Goal: Task Accomplishment & Management: Manage account settings

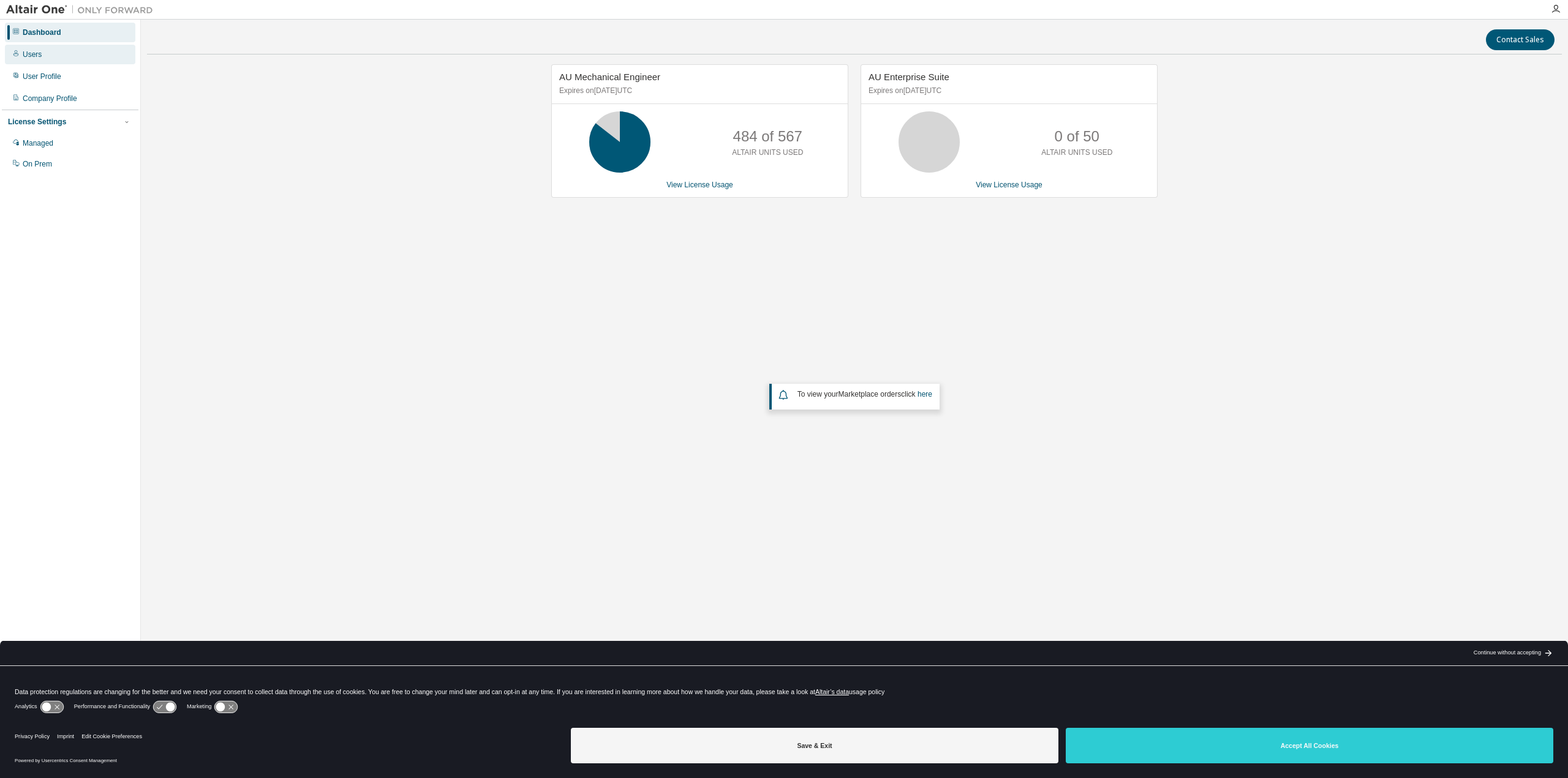
click at [34, 54] on div "Users" at bounding box center [32, 54] width 19 height 10
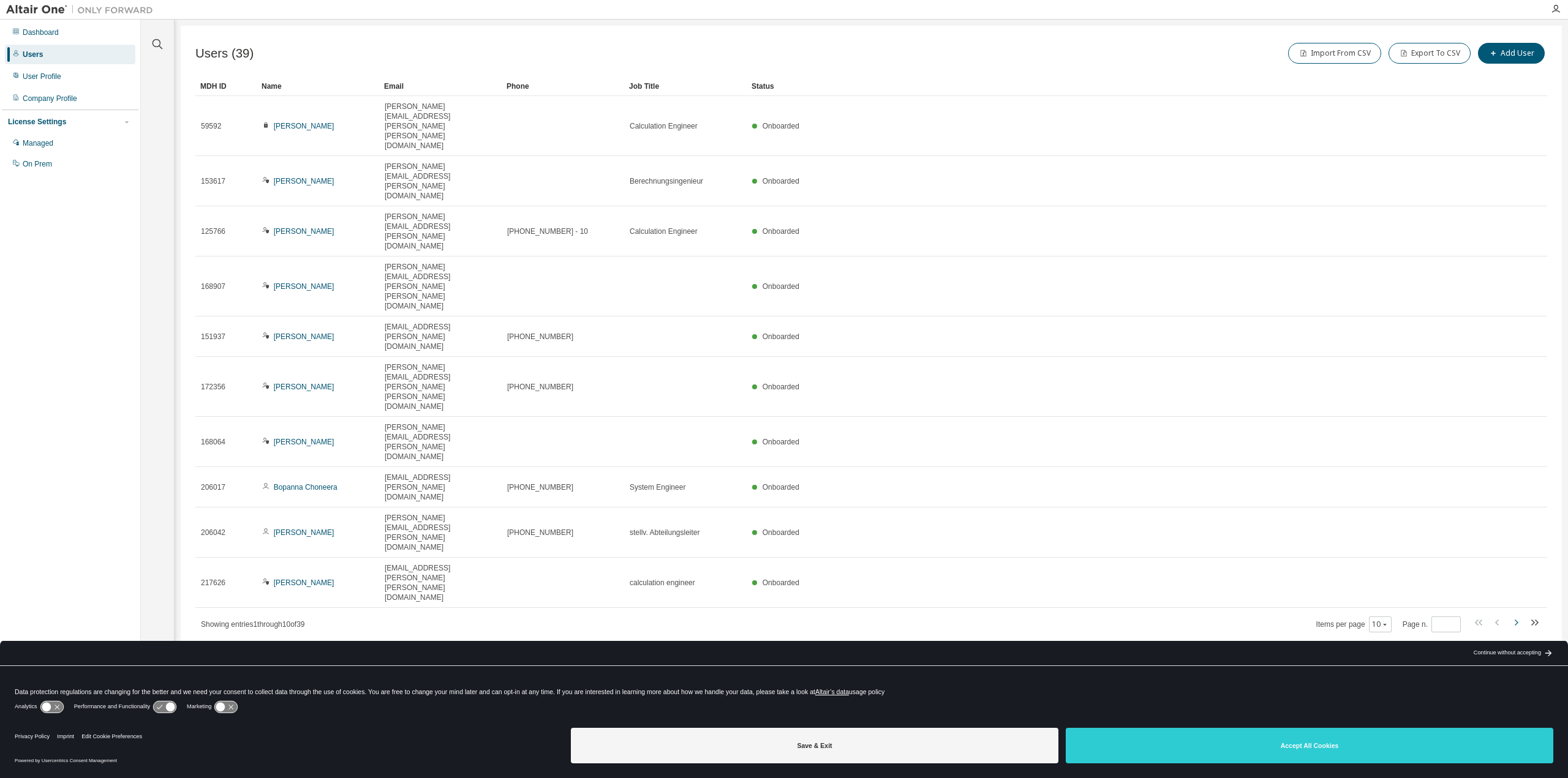
click at [1515, 615] on icon "button" at bounding box center [1515, 622] width 14 height 14
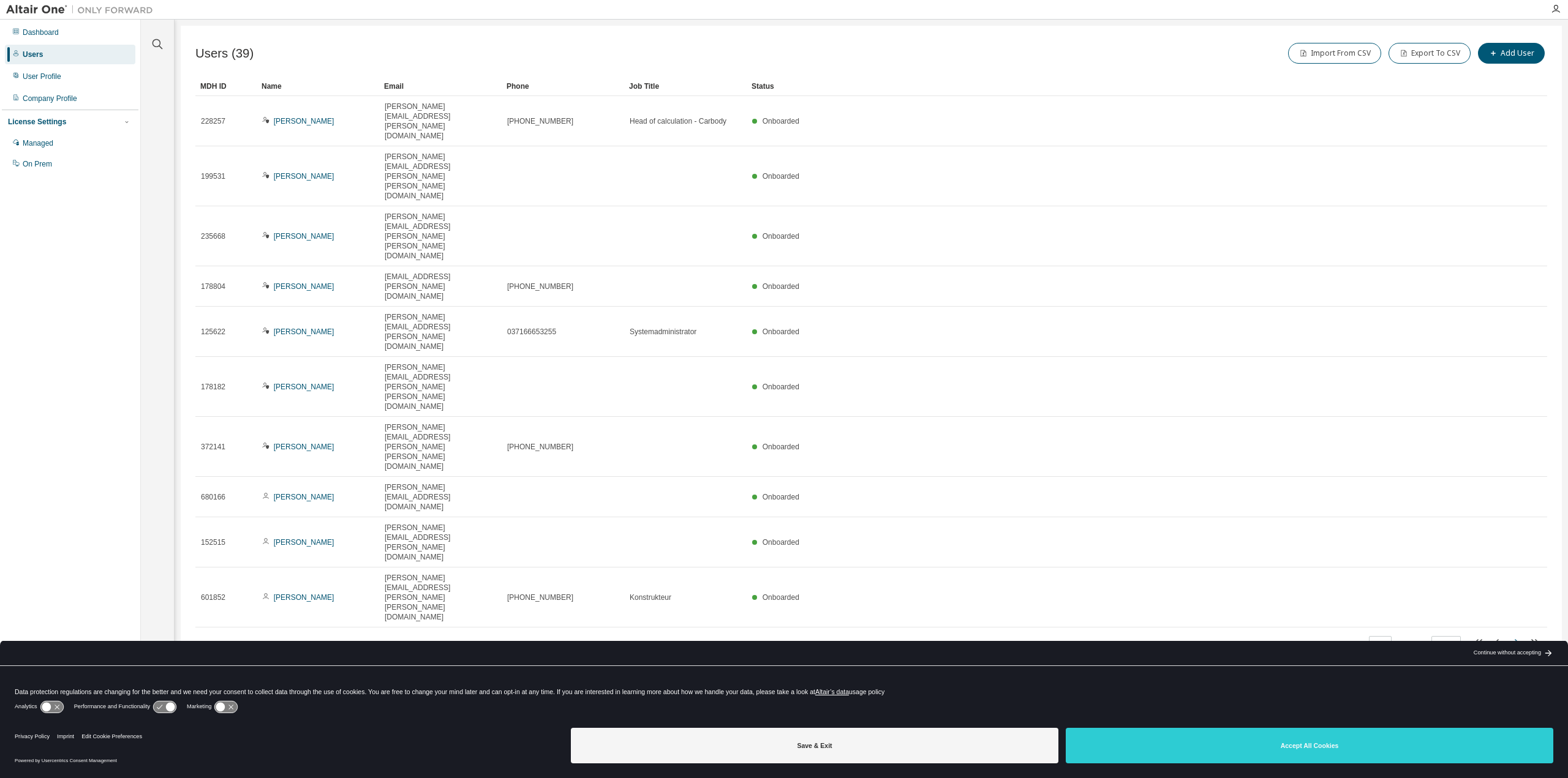
click at [1515, 420] on div "Users (39) Import From CSV Export To CSV Add User Clear Load Save Save As Field…" at bounding box center [871, 381] width 1381 height 711
click at [1514, 634] on icon "button" at bounding box center [1515, 641] width 14 height 14
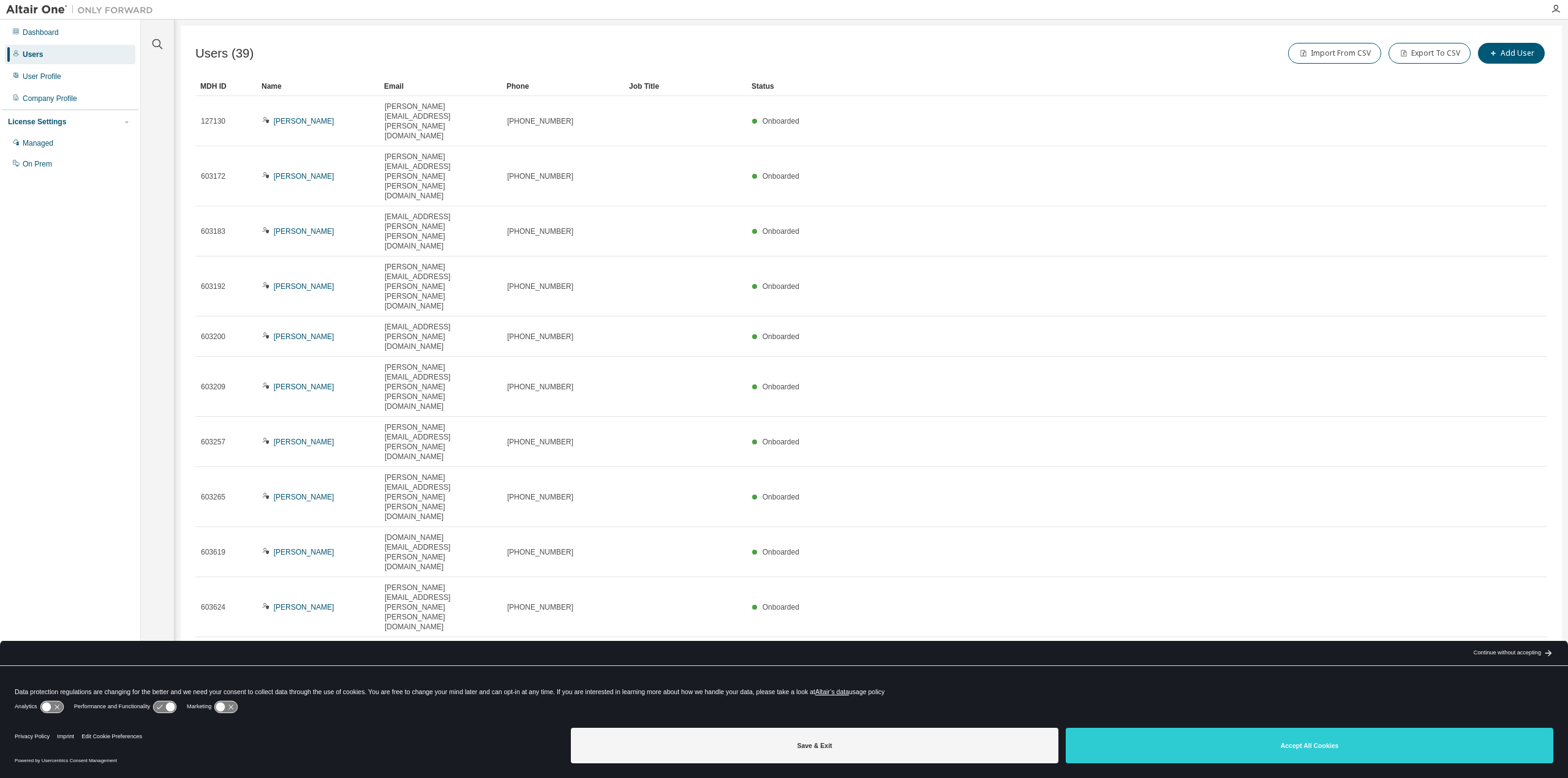
click at [1515, 645] on icon "button" at bounding box center [1515, 651] width 14 height 14
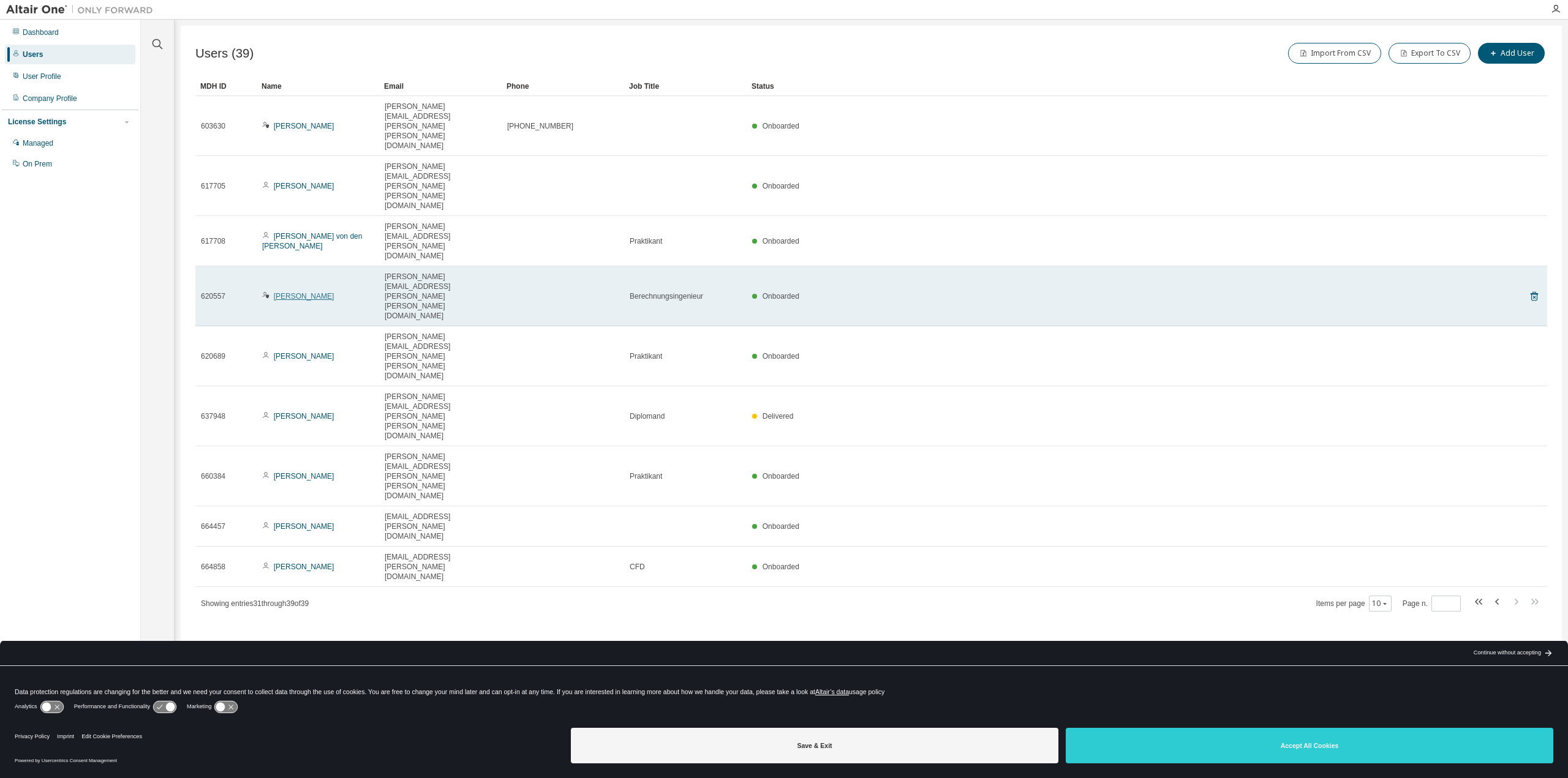
click at [295, 292] on link "Daniel Nürnberger" at bounding box center [303, 296] width 60 height 8
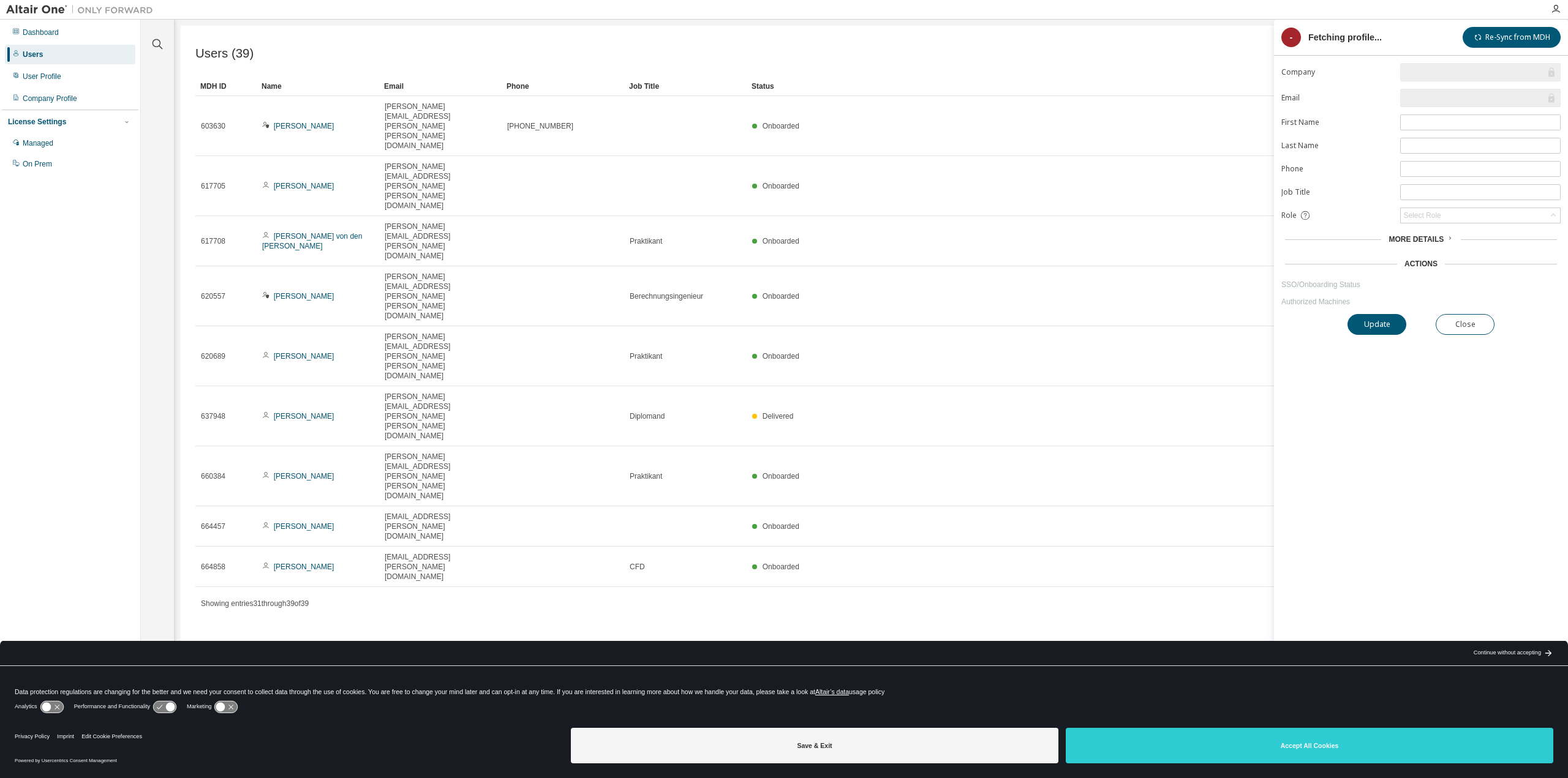
type input "*"
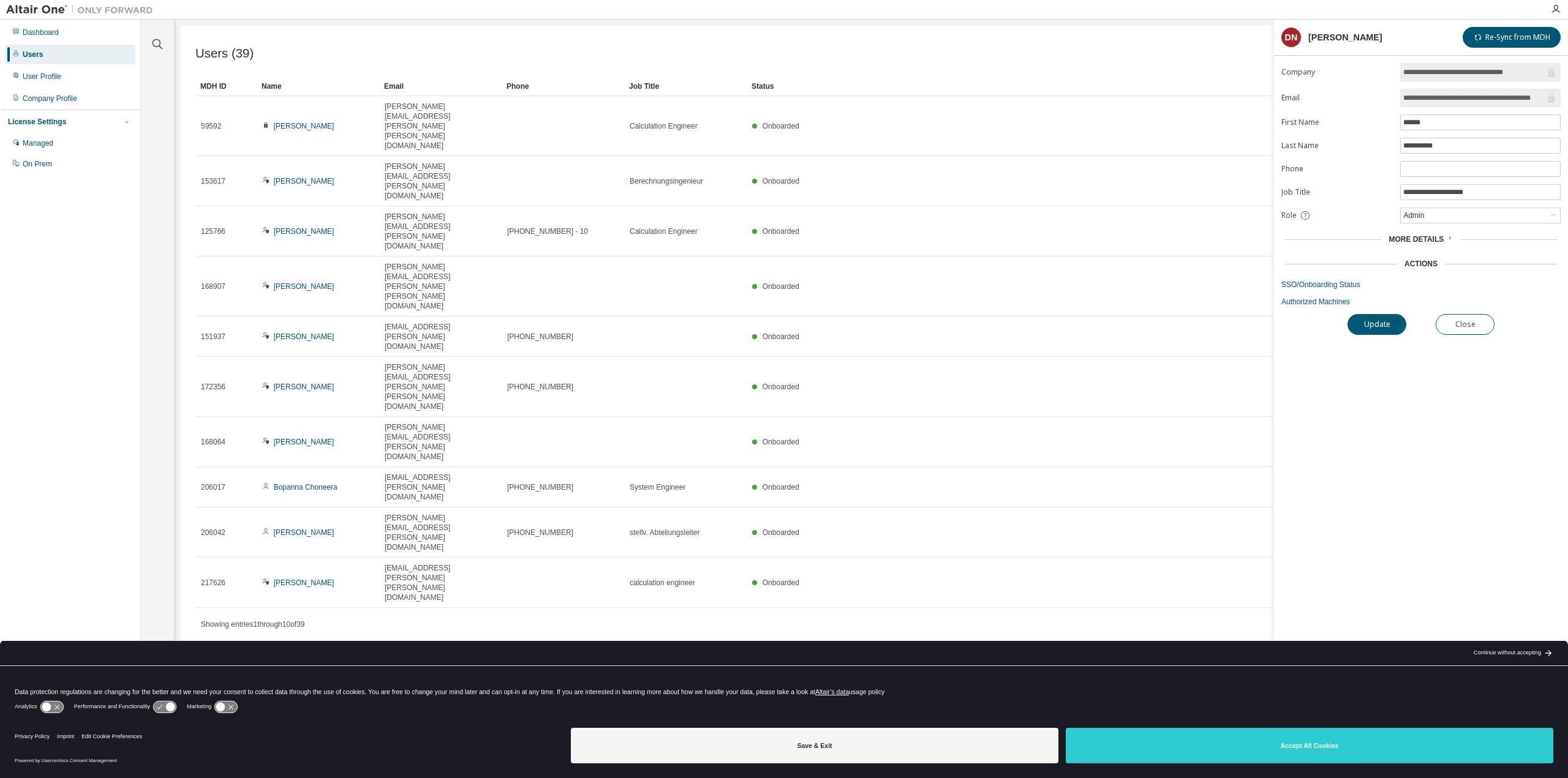
click at [1424, 242] on span "More Details" at bounding box center [1416, 240] width 55 height 8
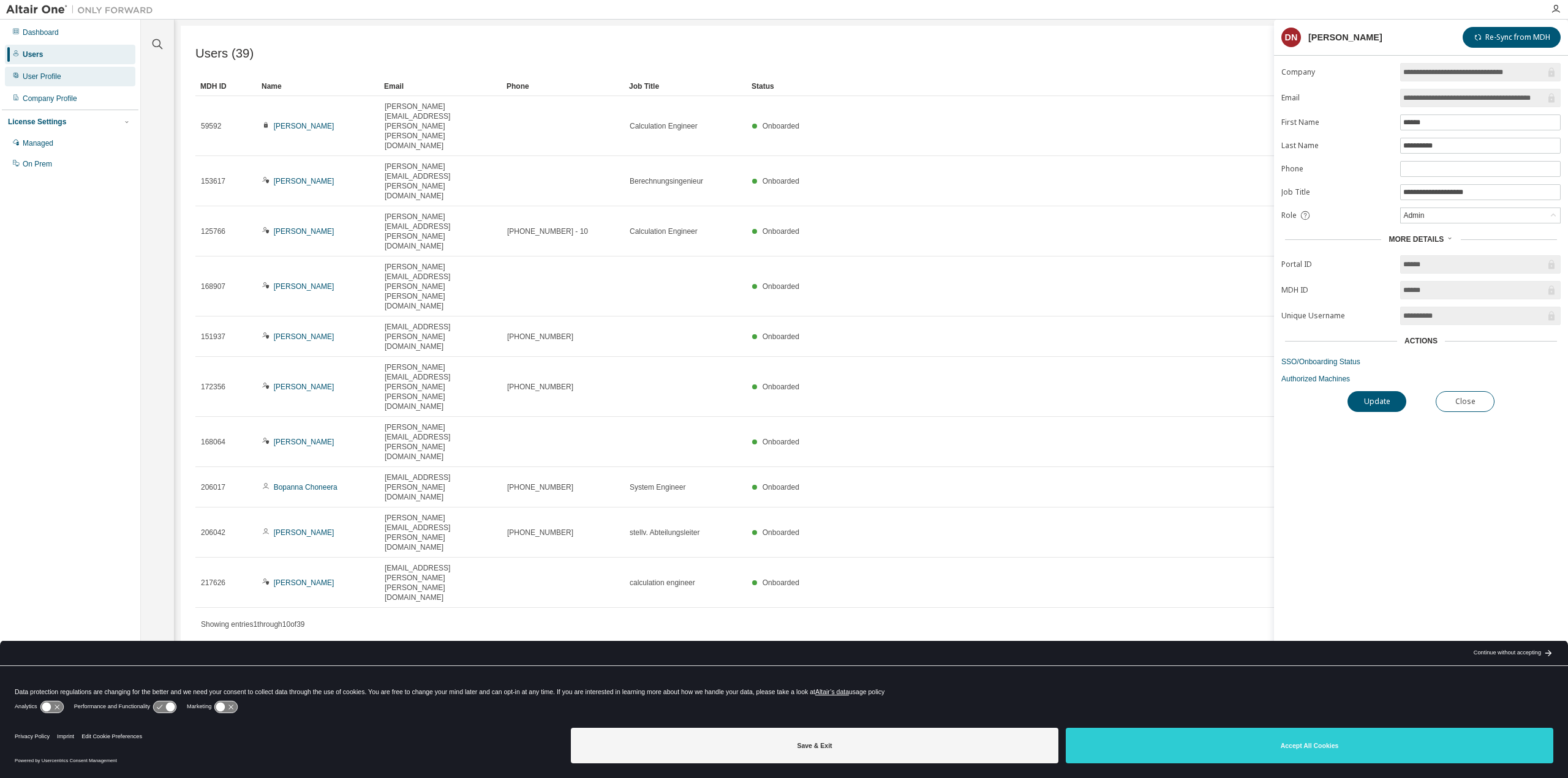
click at [47, 73] on div "User Profile" at bounding box center [42, 76] width 38 height 10
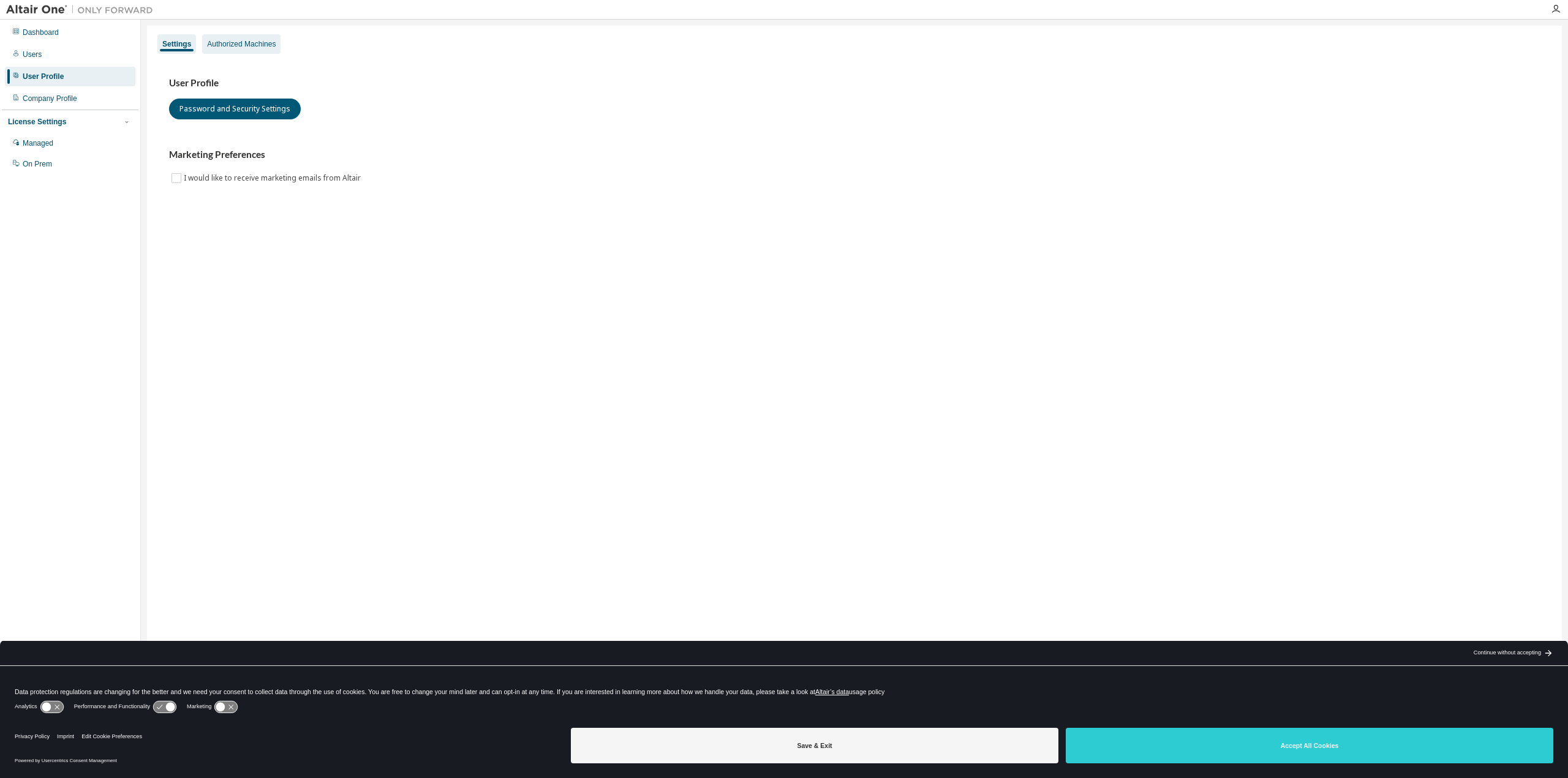
click at [243, 43] on div "Authorized Machines" at bounding box center [241, 44] width 69 height 10
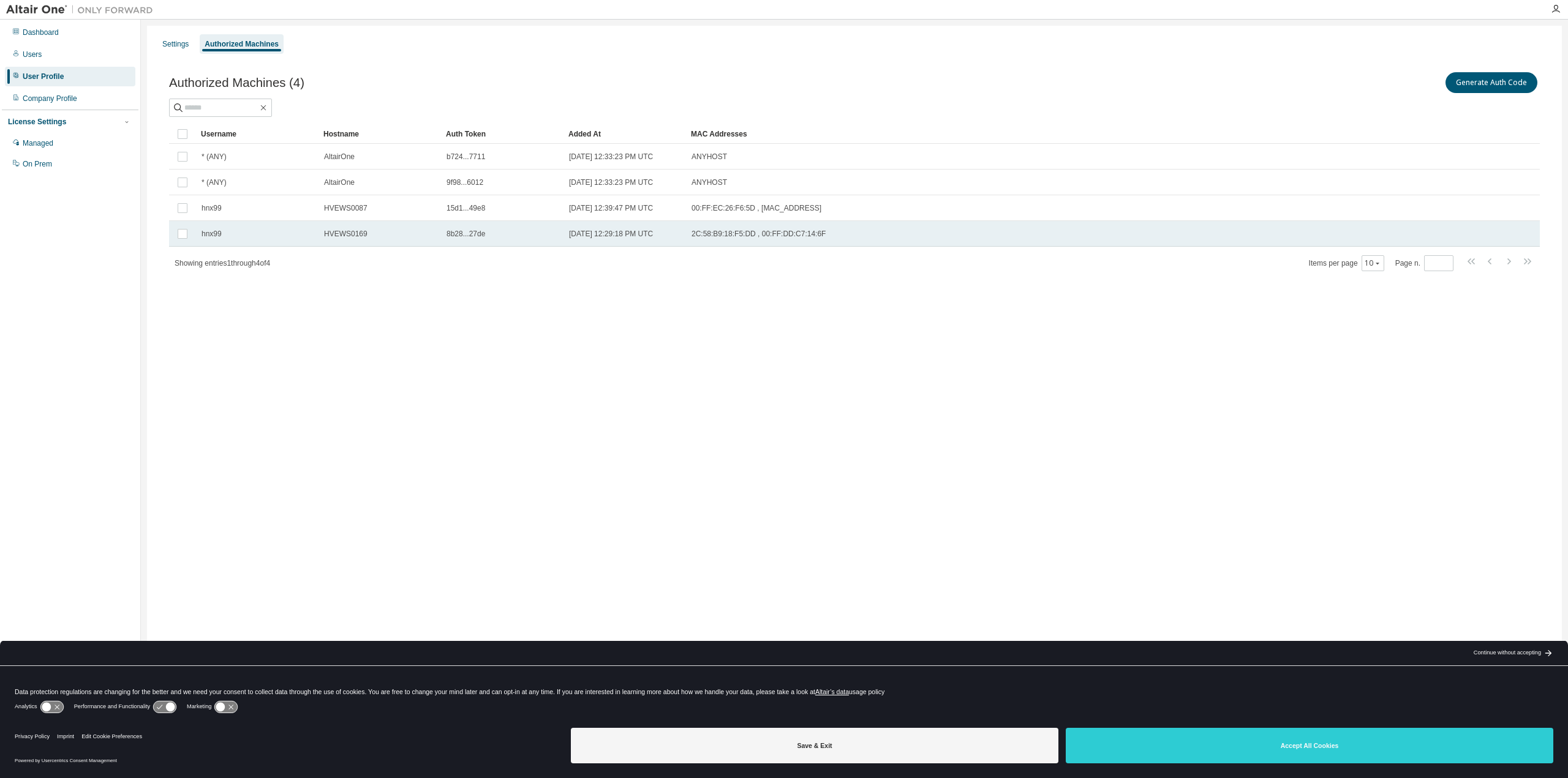
click at [350, 238] on span "HVEWS0169" at bounding box center [345, 234] width 43 height 10
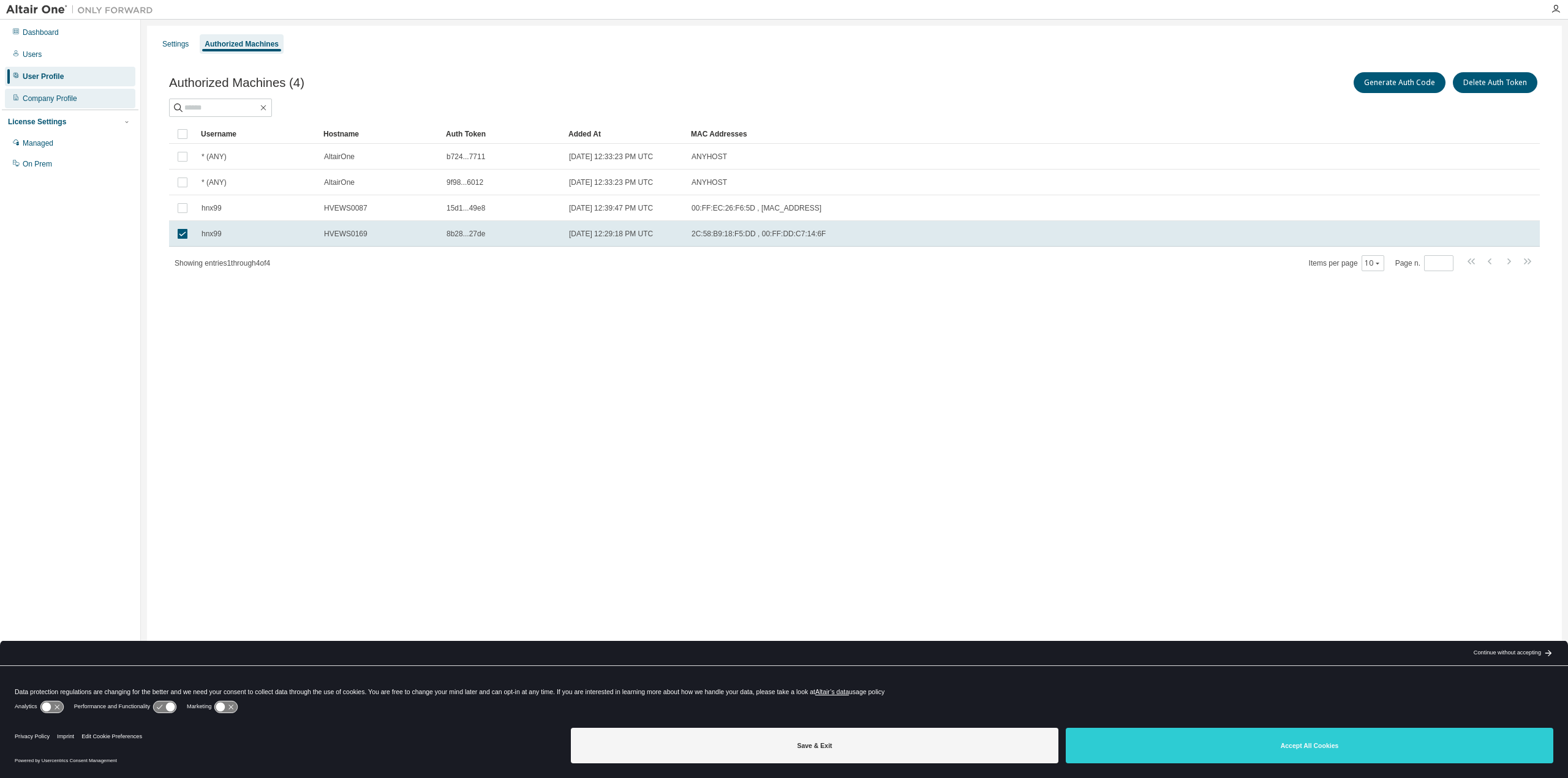
click at [58, 99] on div "Company Profile" at bounding box center [50, 99] width 54 height 10
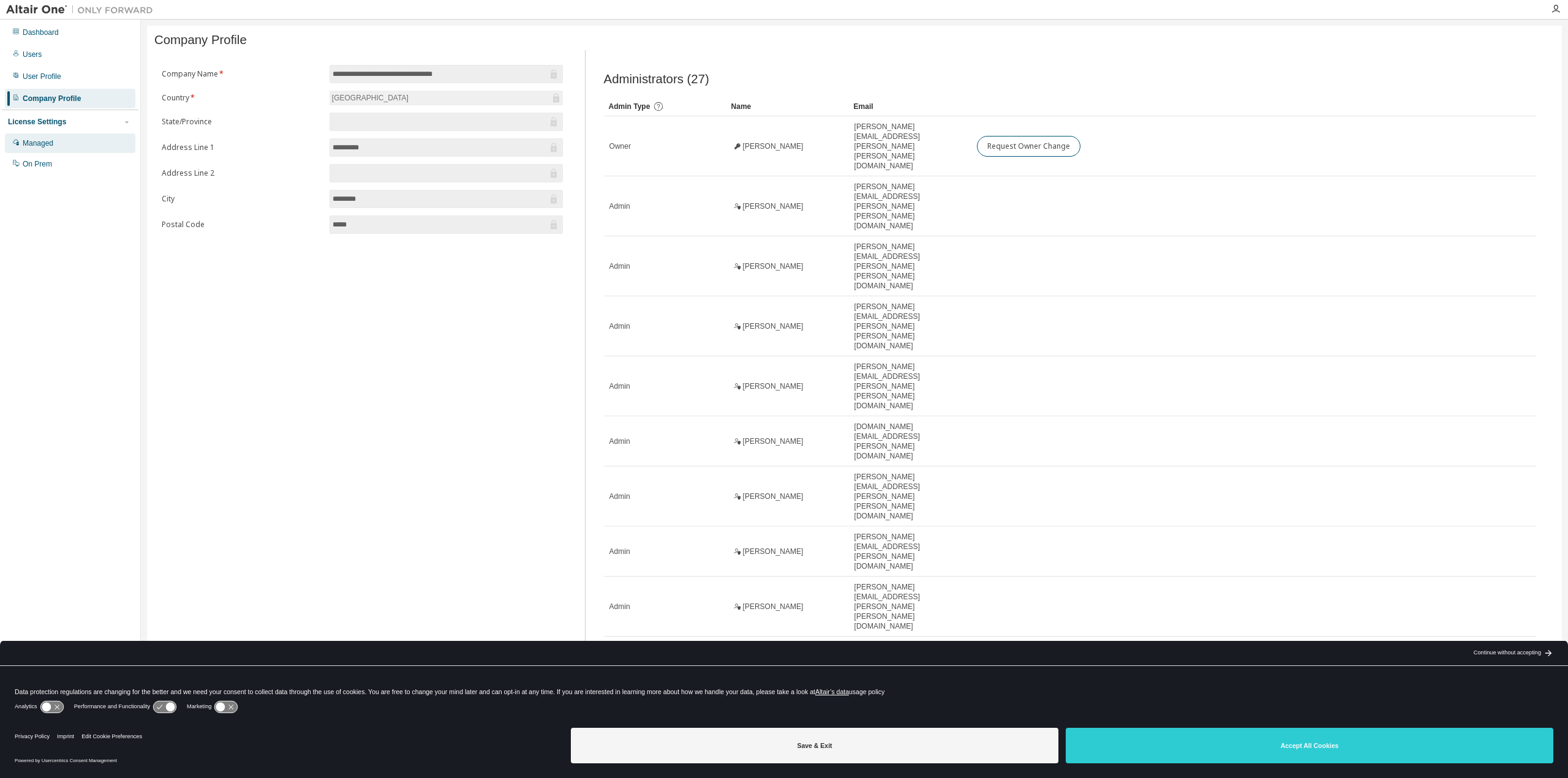
click at [42, 145] on div "Managed" at bounding box center [38, 144] width 31 height 10
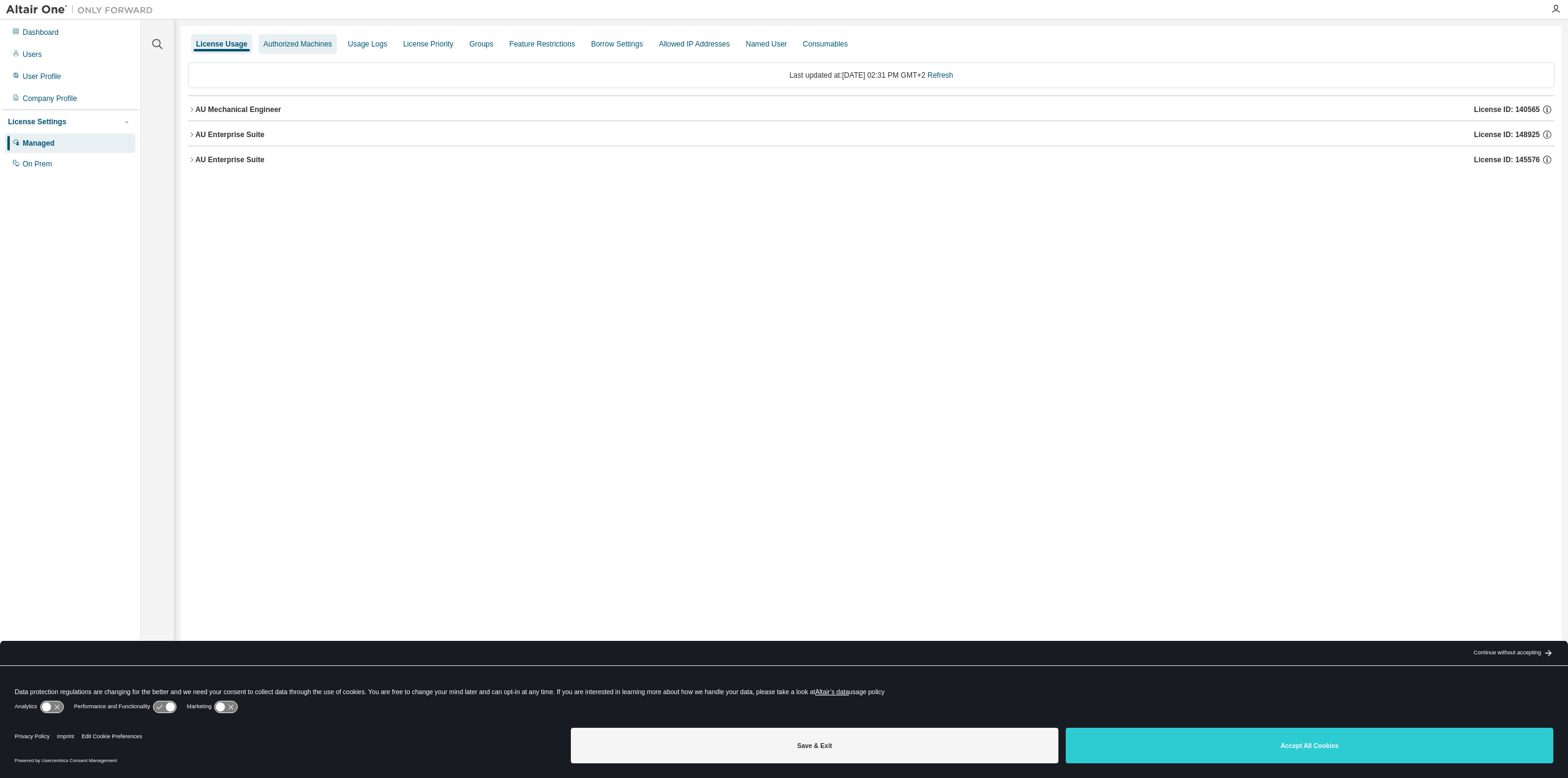
click at [292, 42] on div "Authorized Machines" at bounding box center [297, 44] width 69 height 10
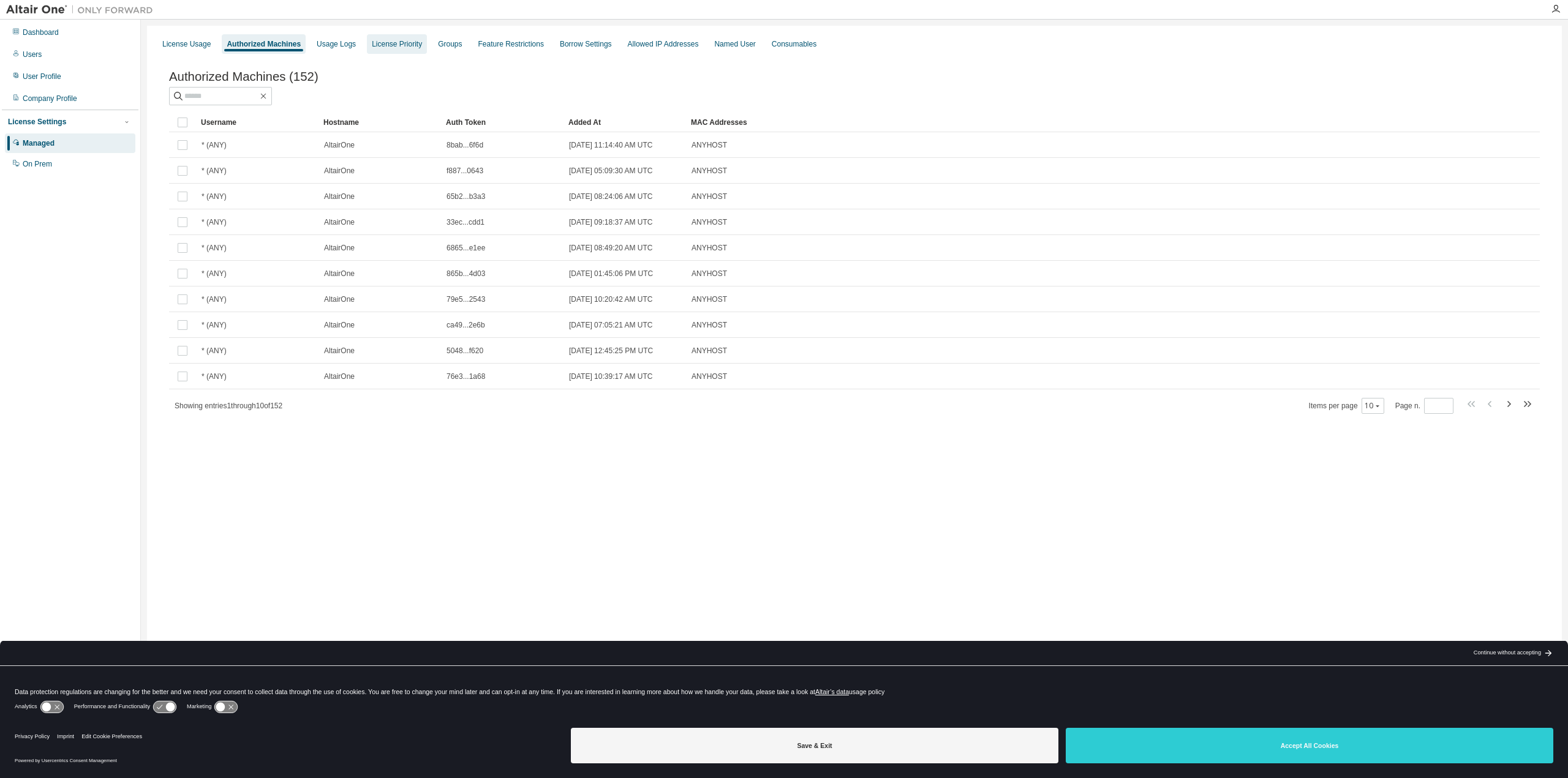
click at [392, 42] on div "License Priority" at bounding box center [396, 44] width 50 height 10
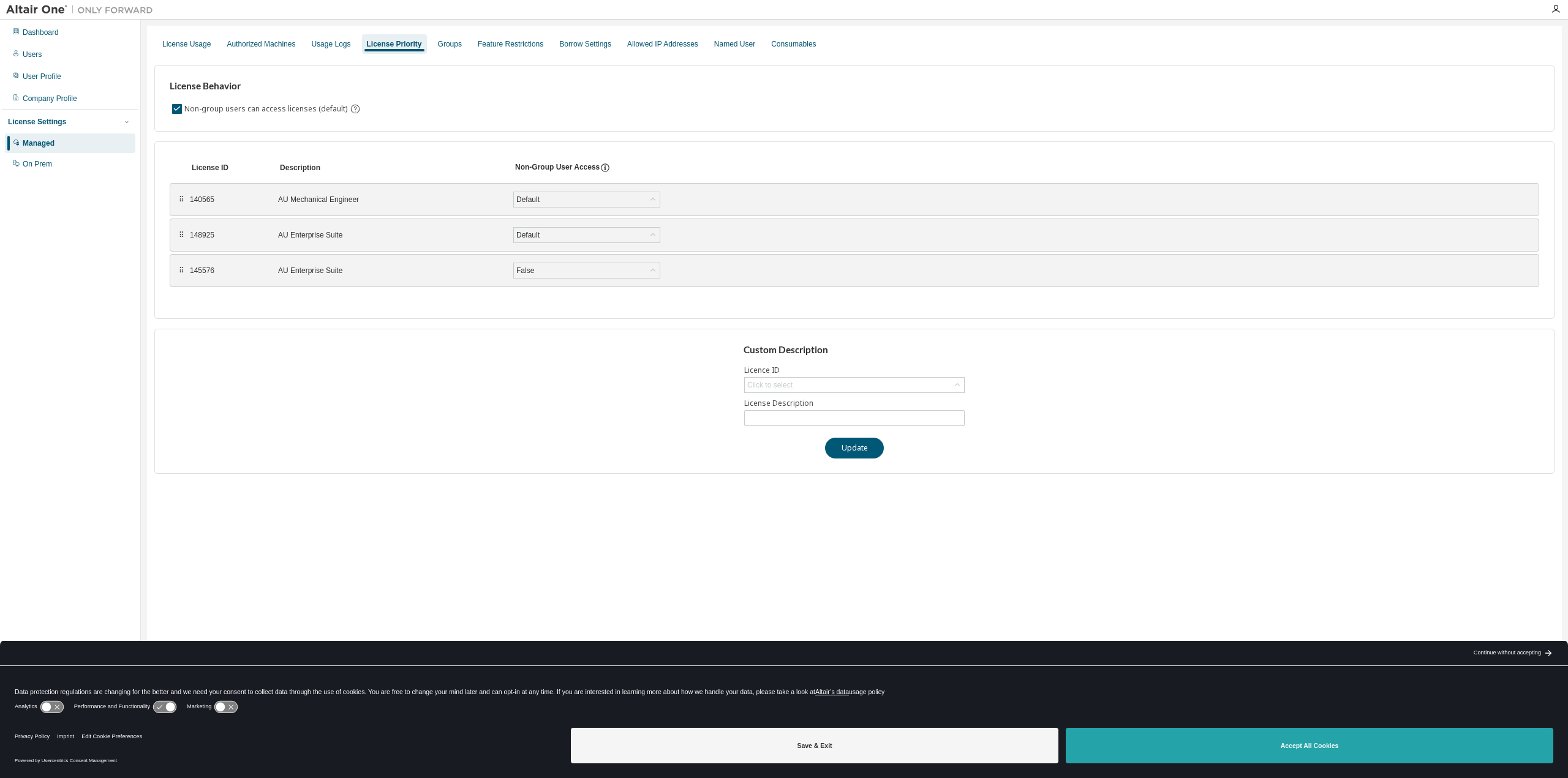
drag, startPoint x: 1213, startPoint y: 753, endPoint x: 1193, endPoint y: 755, distance: 20.1
click at [1213, 753] on button "Accept All Cookies" at bounding box center [1310, 746] width 488 height 36
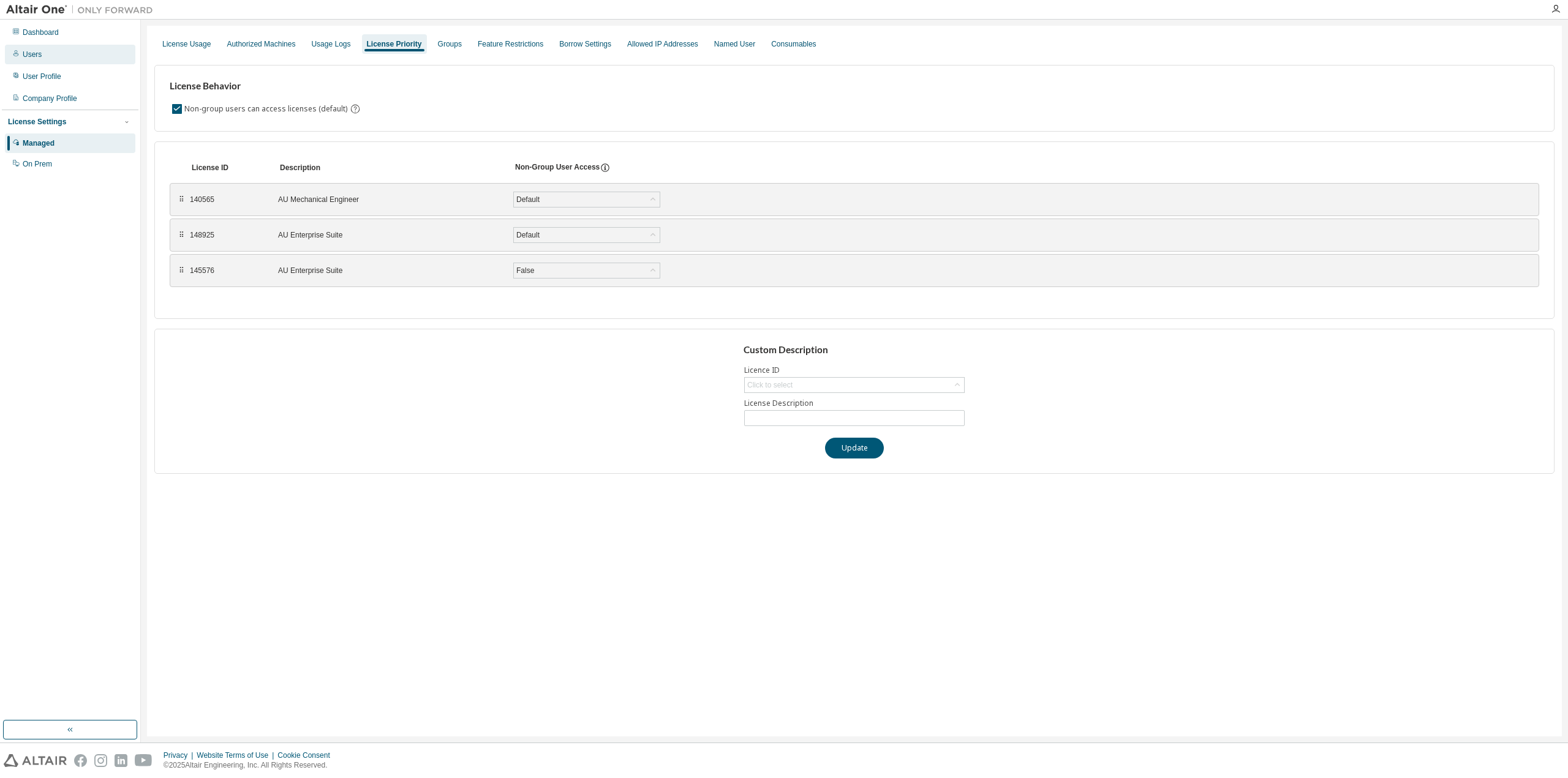
click at [31, 52] on div "Users" at bounding box center [32, 54] width 19 height 10
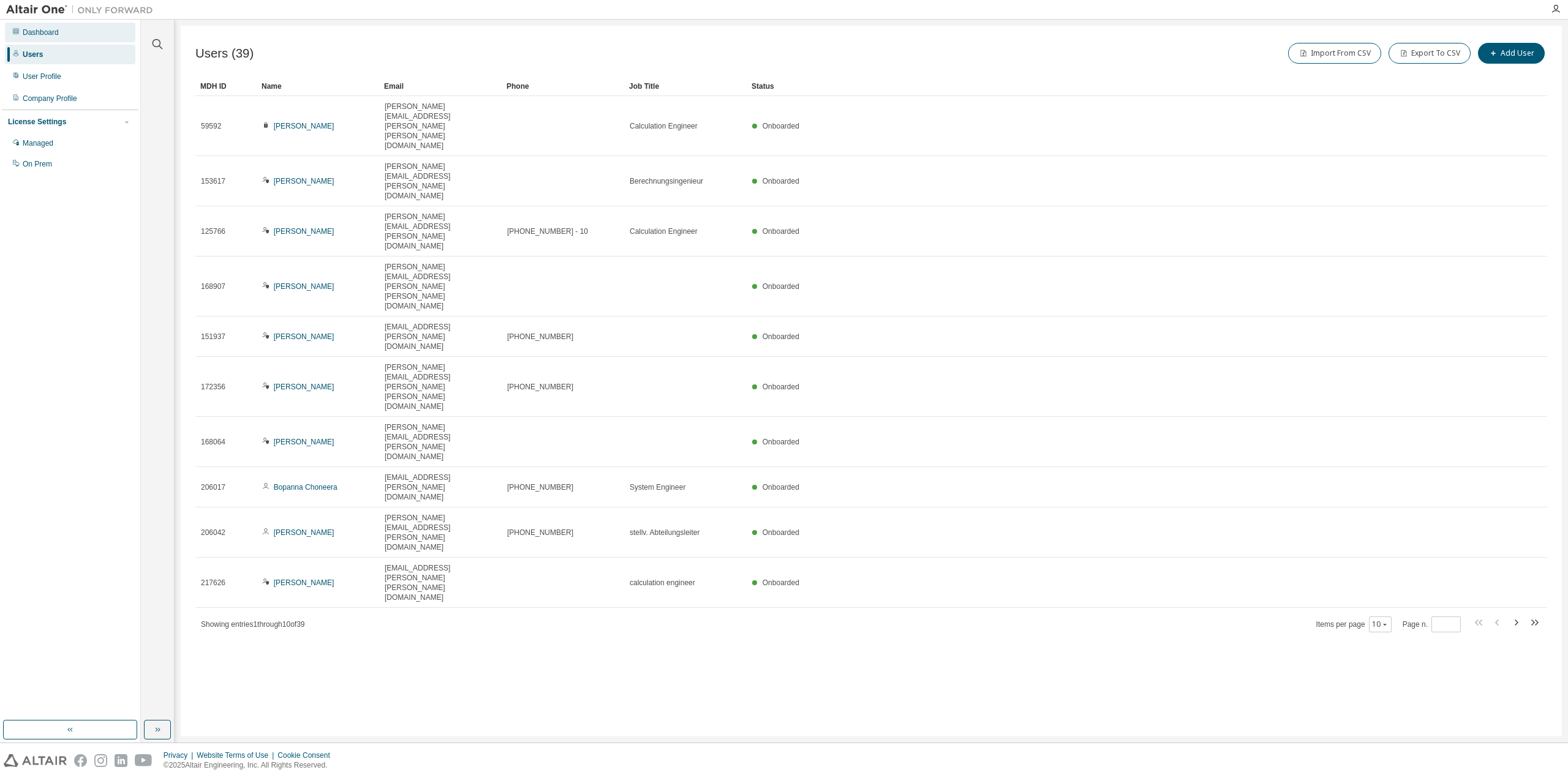
click at [45, 34] on div "Dashboard" at bounding box center [41, 32] width 37 height 10
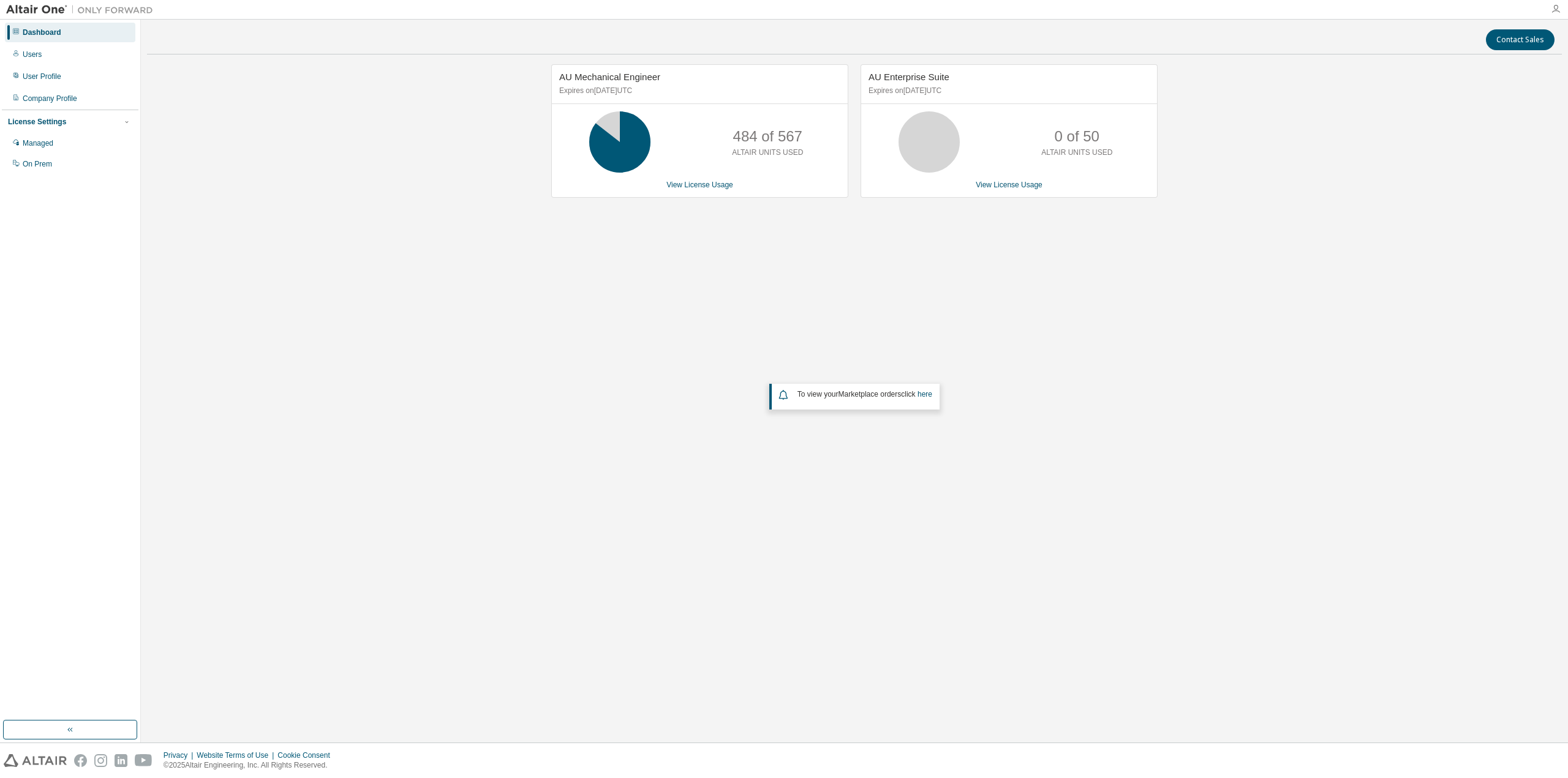
click at [1557, 8] on icon "button" at bounding box center [1555, 9] width 10 height 10
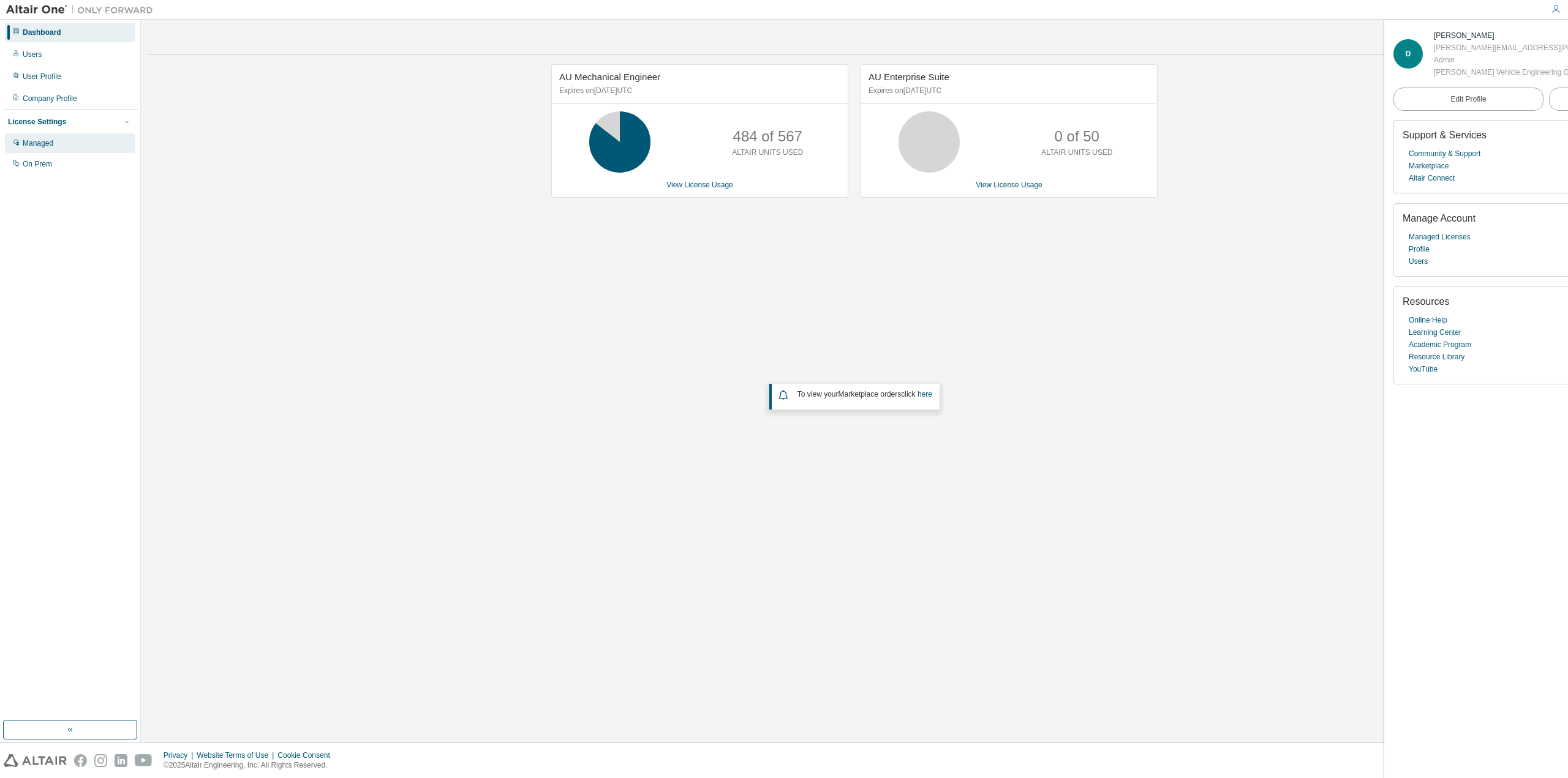
click at [19, 144] on icon at bounding box center [15, 142] width 8 height 8
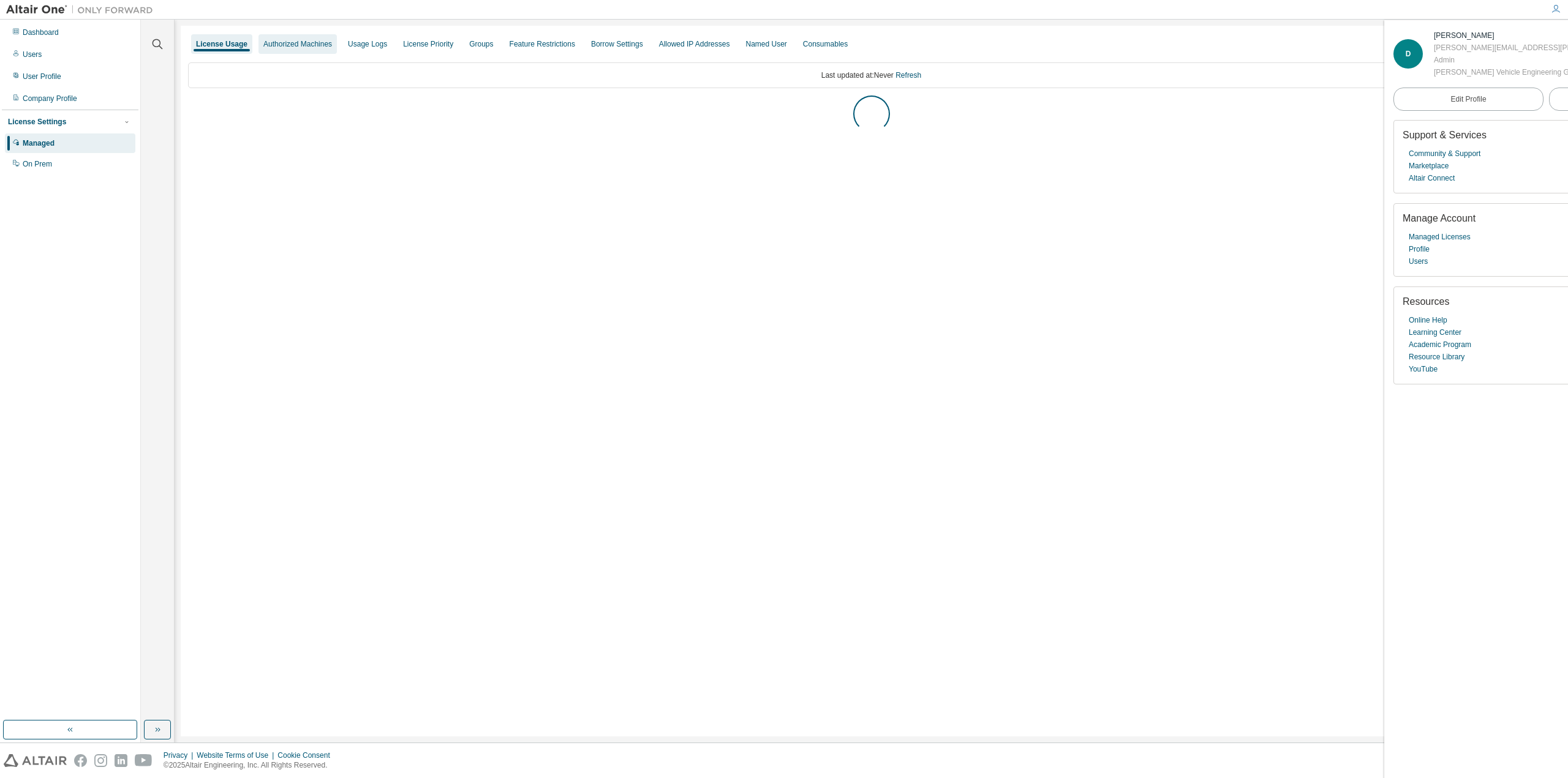
click at [288, 45] on div "Authorized Machines" at bounding box center [297, 44] width 69 height 10
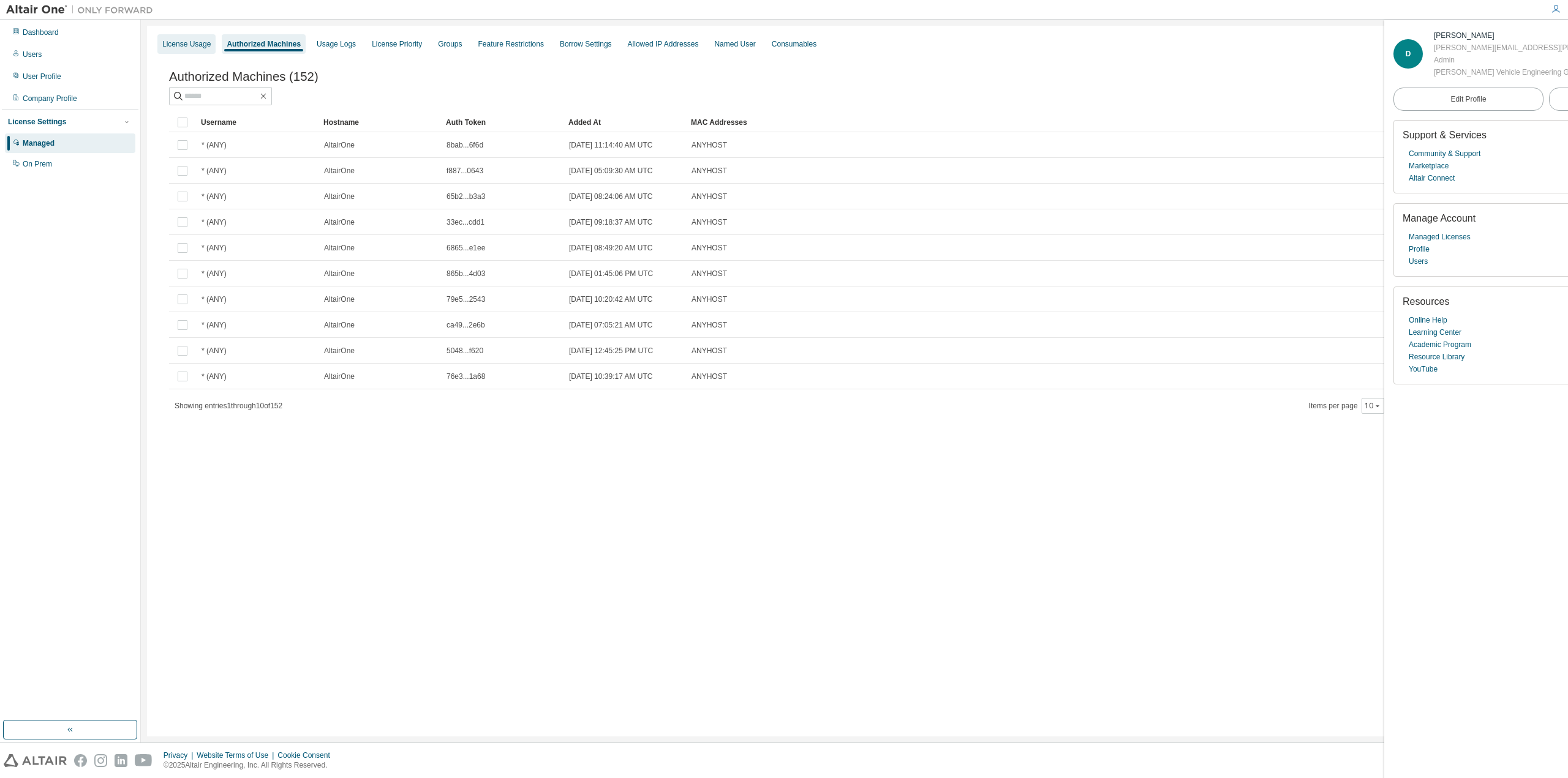
click at [187, 45] on div "License Usage" at bounding box center [186, 44] width 48 height 10
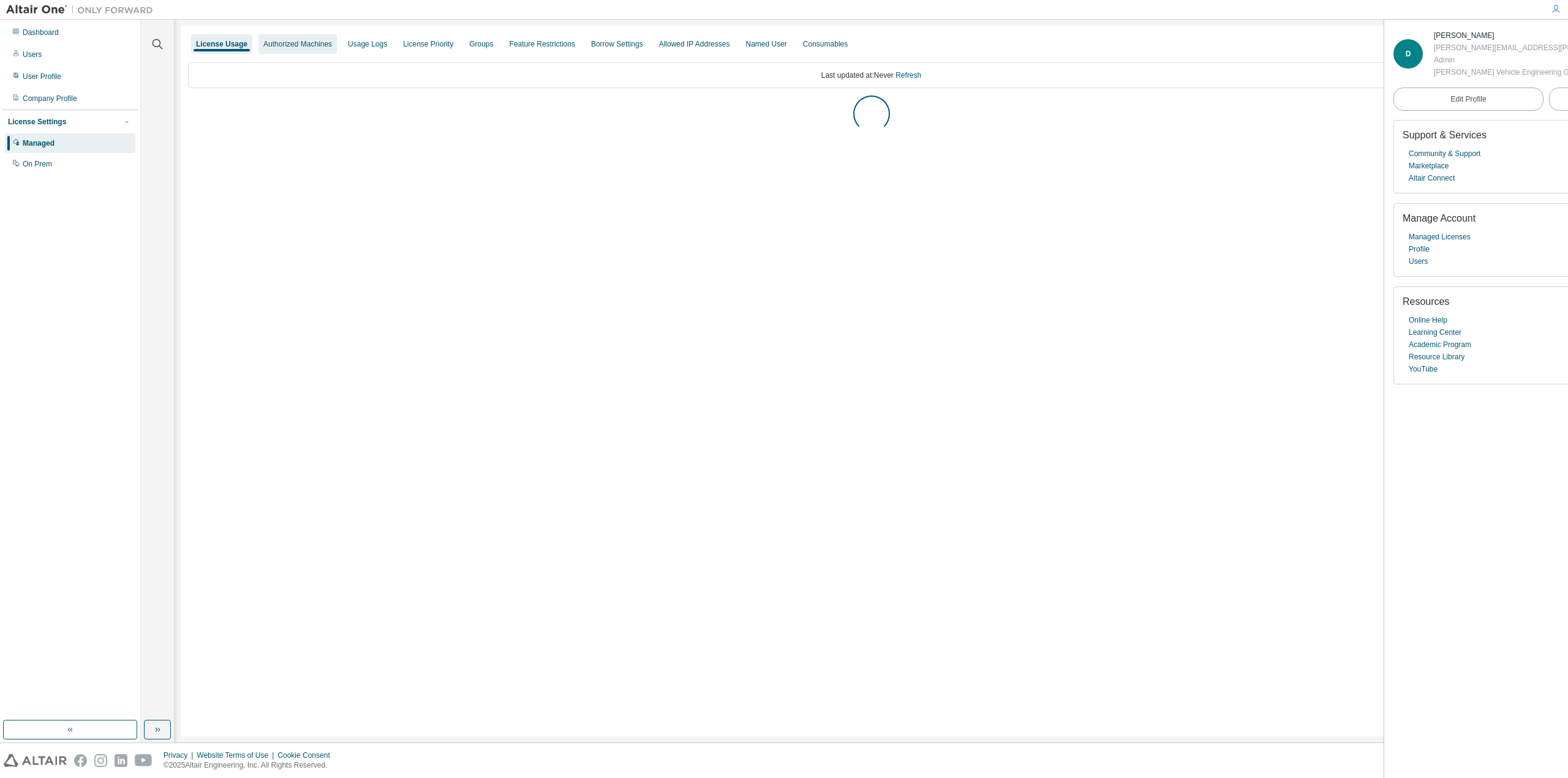
click at [300, 42] on div "Authorized Machines" at bounding box center [297, 44] width 69 height 10
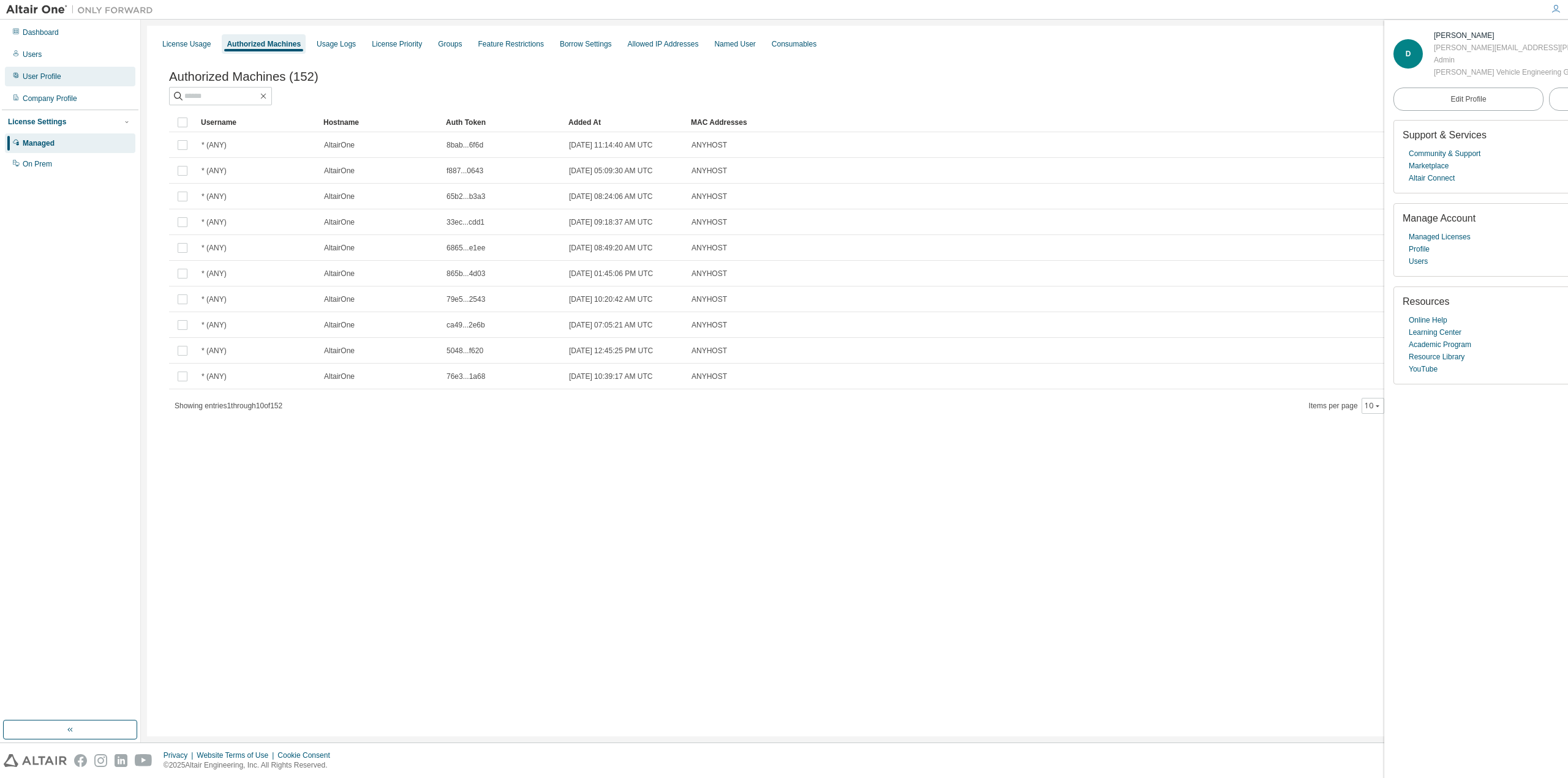
click at [49, 80] on div "User Profile" at bounding box center [42, 76] width 38 height 10
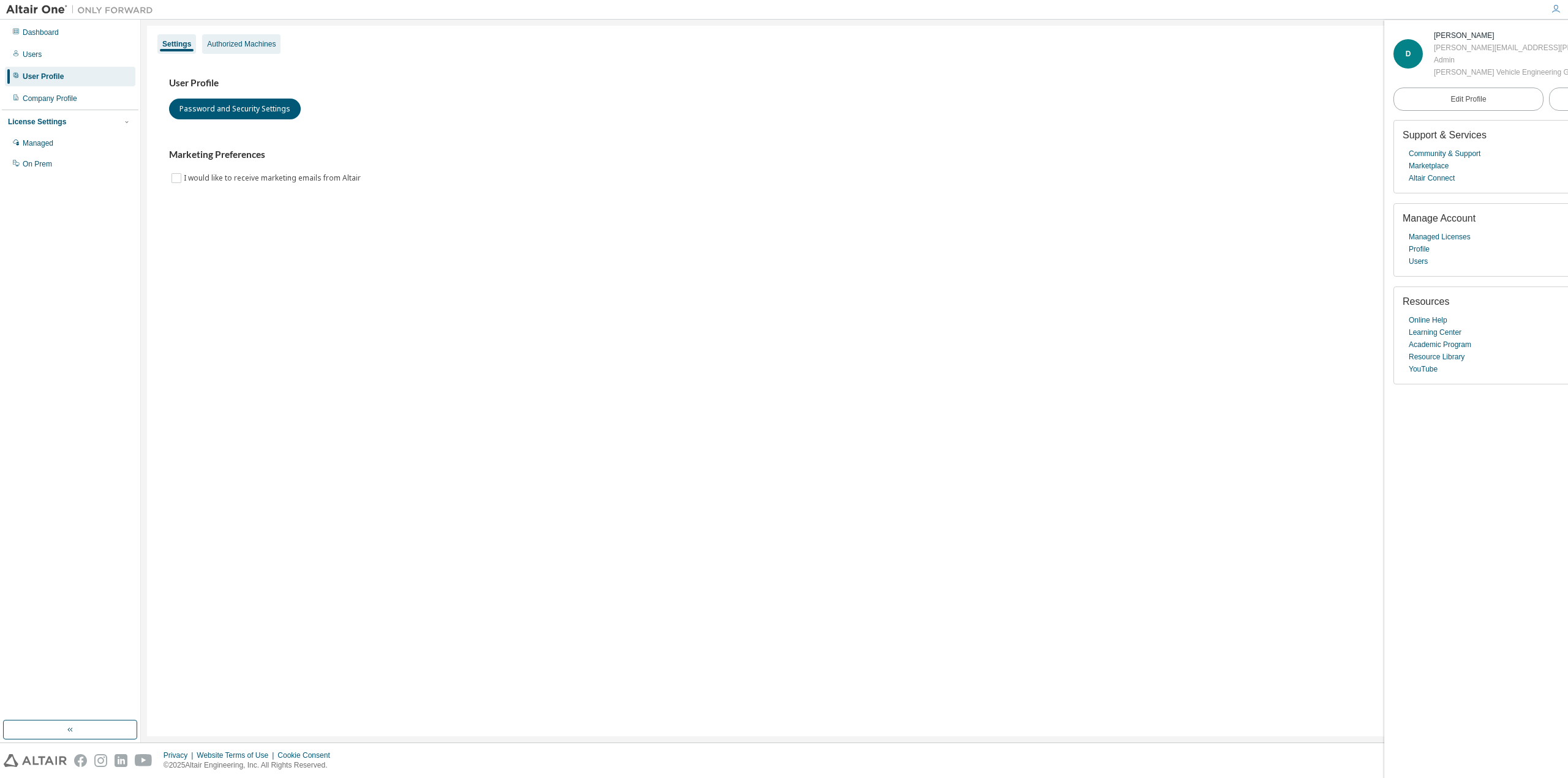
click at [235, 44] on div "Authorized Machines" at bounding box center [241, 44] width 69 height 10
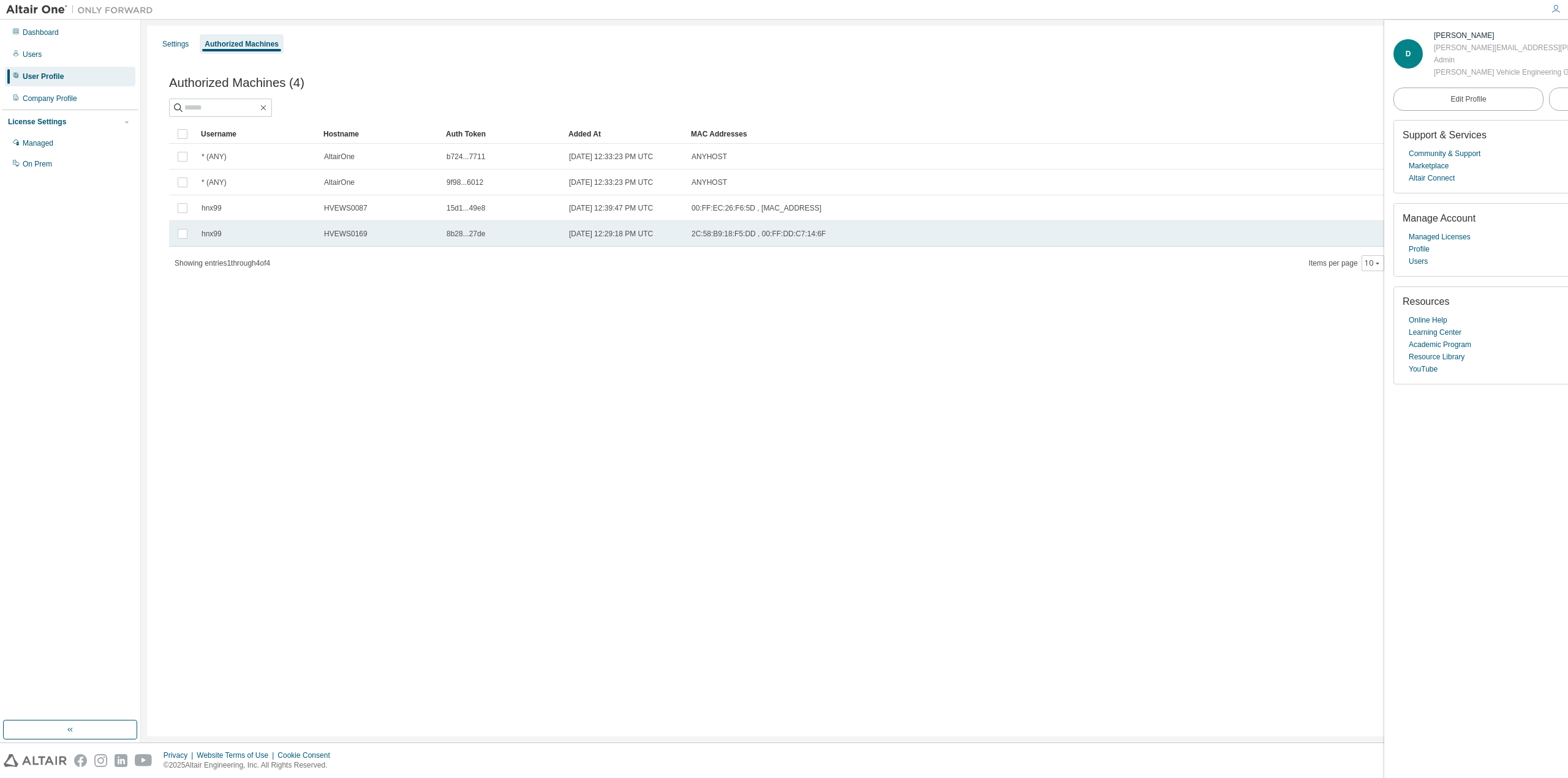
click at [343, 235] on span "HVEWS0169" at bounding box center [345, 234] width 43 height 10
click at [1368, 84] on button "Generate Auth Code" at bounding box center [1399, 82] width 92 height 20
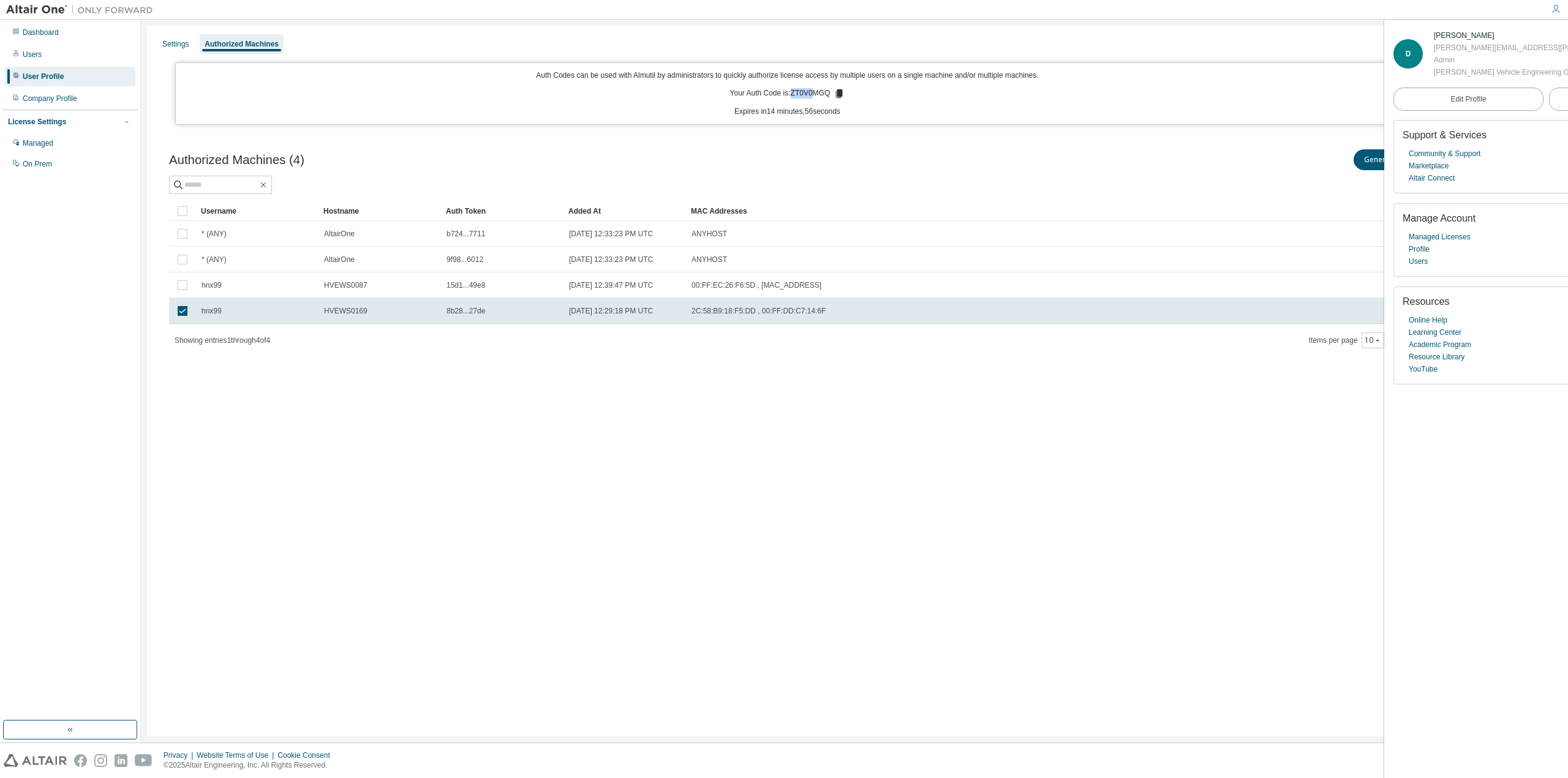
drag, startPoint x: 790, startPoint y: 93, endPoint x: 814, endPoint y: 93, distance: 24.0
click at [814, 93] on p "Your Auth Code is: ZT0V0MGQ" at bounding box center [787, 93] width 115 height 11
click at [813, 93] on p "Your Auth Code is: ZT0V0MGQ" at bounding box center [787, 93] width 115 height 11
drag, startPoint x: 791, startPoint y: 92, endPoint x: 829, endPoint y: 93, distance: 38.0
click at [829, 93] on p "Your Auth Code is: ZT0V0MGQ" at bounding box center [787, 93] width 115 height 11
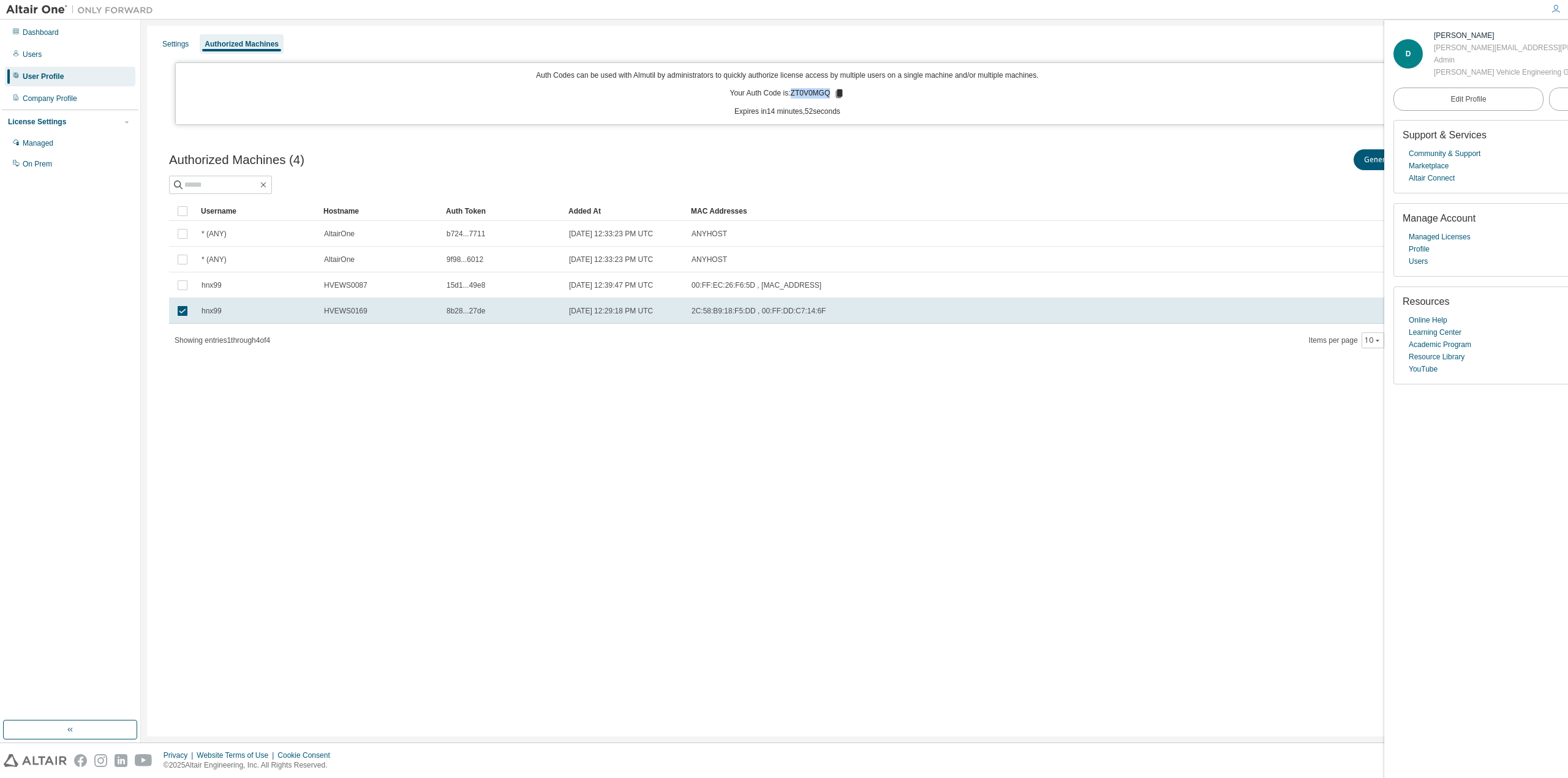
copy p "ZT0V0MGQ"
click at [1034, 510] on div "Settings Authorized Machines Auth Codes can be used with Almutil by administrat…" at bounding box center [854, 381] width 1415 height 711
click at [427, 506] on div "Settings Authorized Machines Auth Codes can be used with Almutil by administrat…" at bounding box center [854, 381] width 1415 height 711
